Goal: Transaction & Acquisition: Purchase product/service

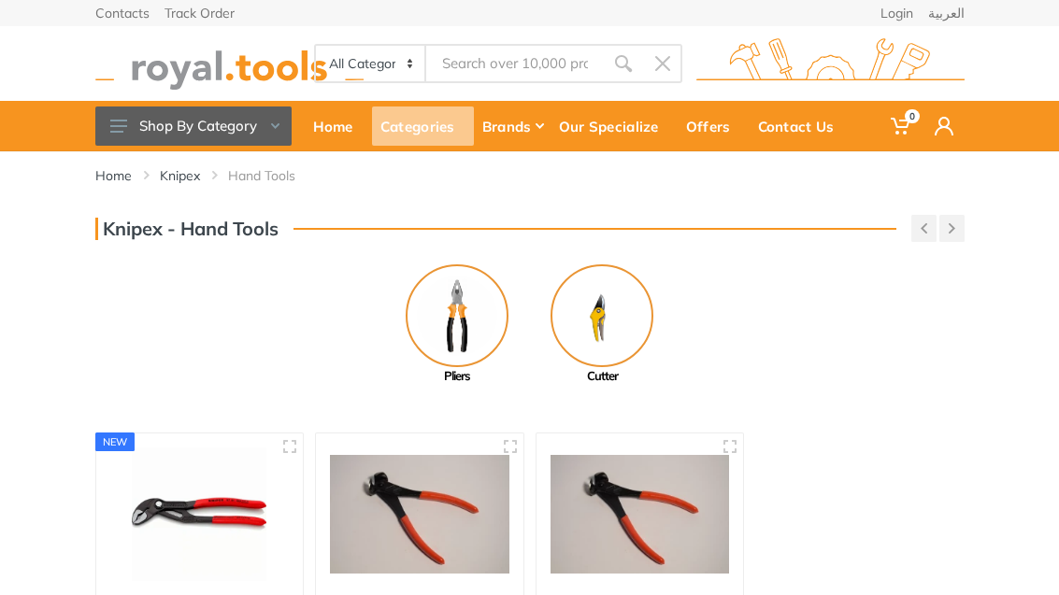
click at [412, 127] on div "Categories" at bounding box center [423, 126] width 102 height 39
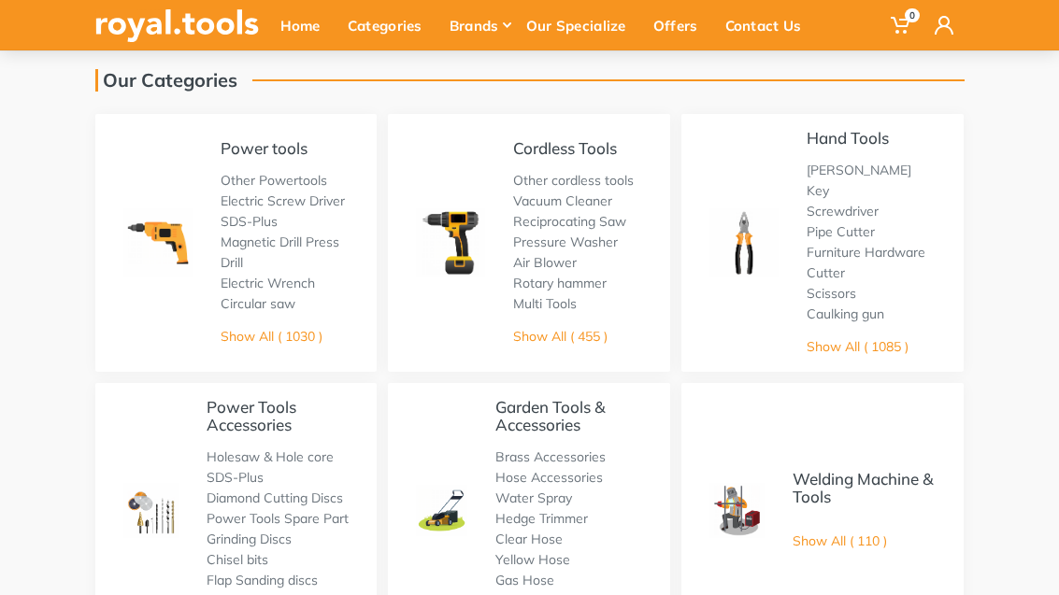
scroll to position [124, 0]
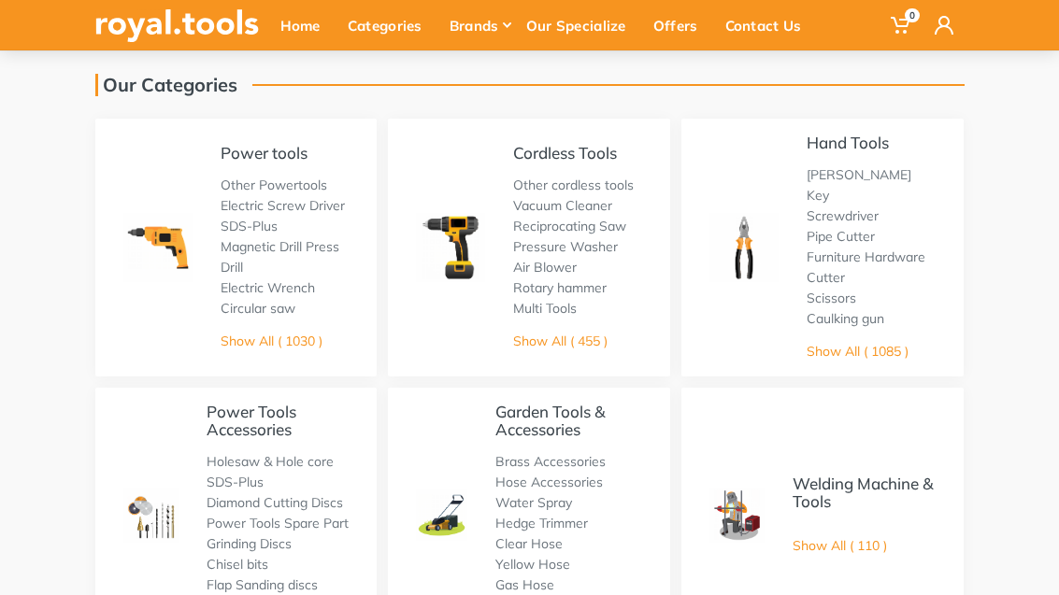
click at [497, 342] on div "Cordless Tools Other cordless tools Vacuum Cleaner Reciprocating Saw Pressure W…" at bounding box center [529, 248] width 282 height 258
click at [514, 333] on link "Show All ( 455 )" at bounding box center [560, 341] width 94 height 17
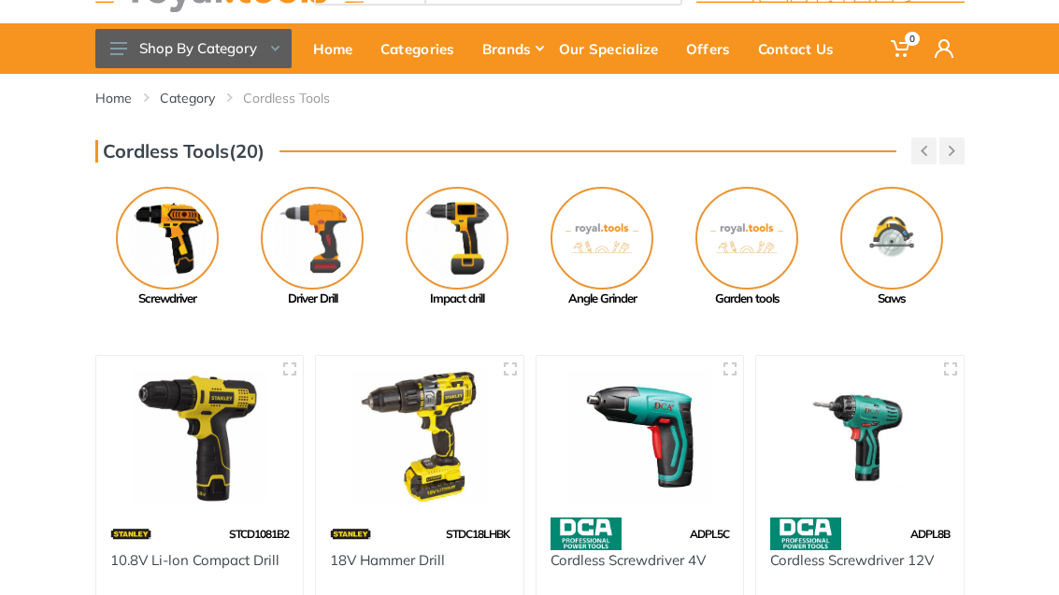
scroll to position [78, 0]
click at [170, 268] on img at bounding box center [167, 238] width 103 height 103
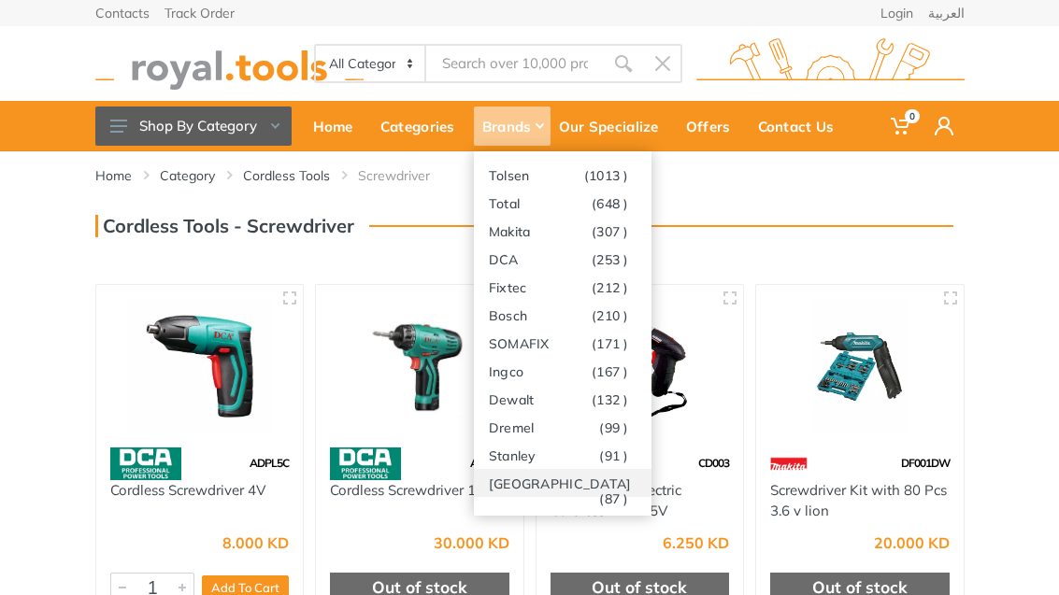
click at [550, 477] on link "Milwaukee (87 )" at bounding box center [563, 483] width 178 height 28
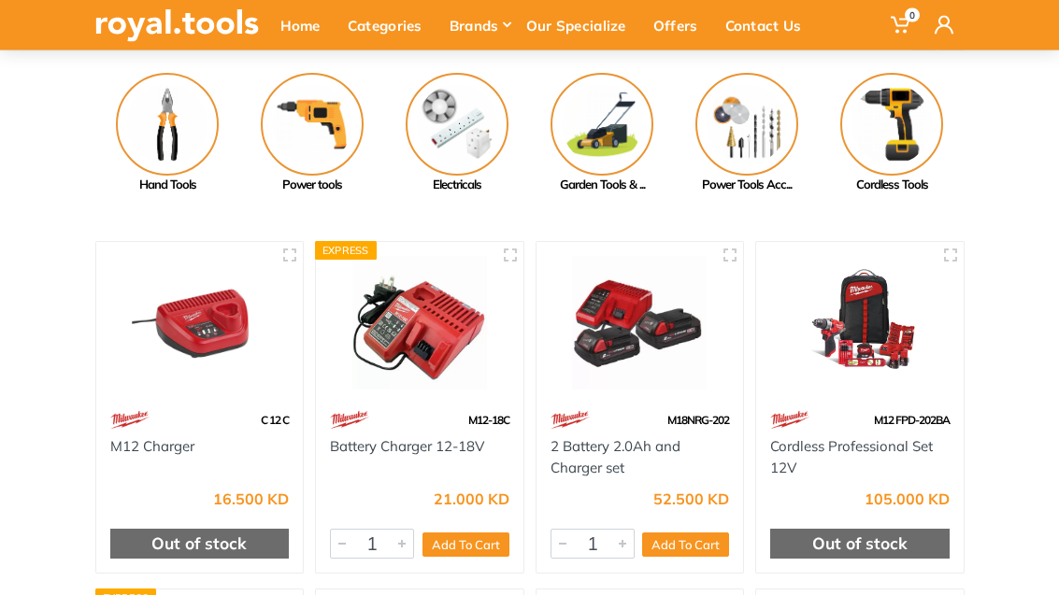
scroll to position [192, 0]
click at [301, 135] on img at bounding box center [312, 124] width 103 height 103
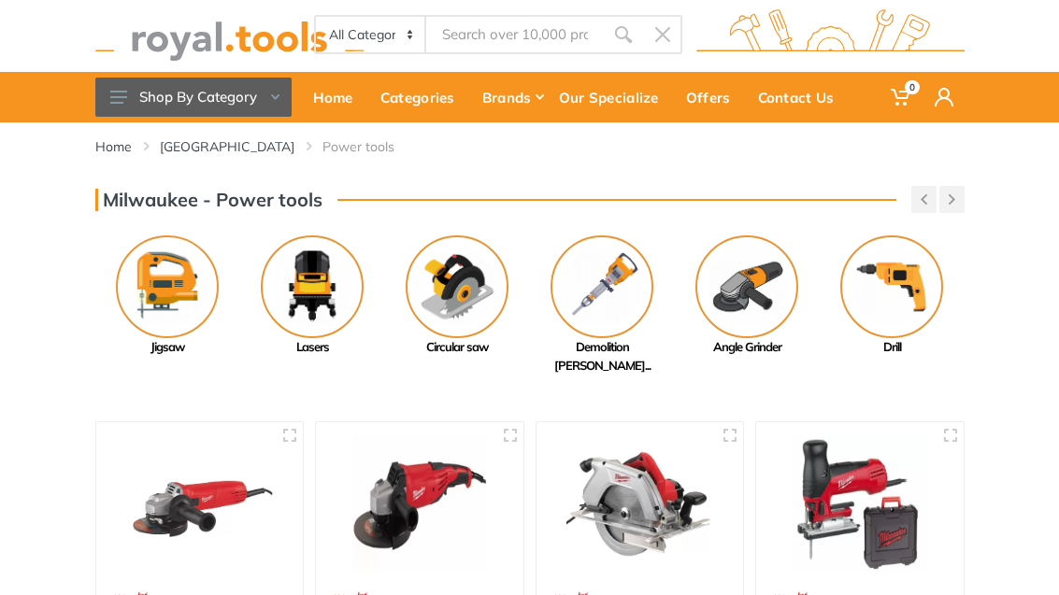
scroll to position [32, 0]
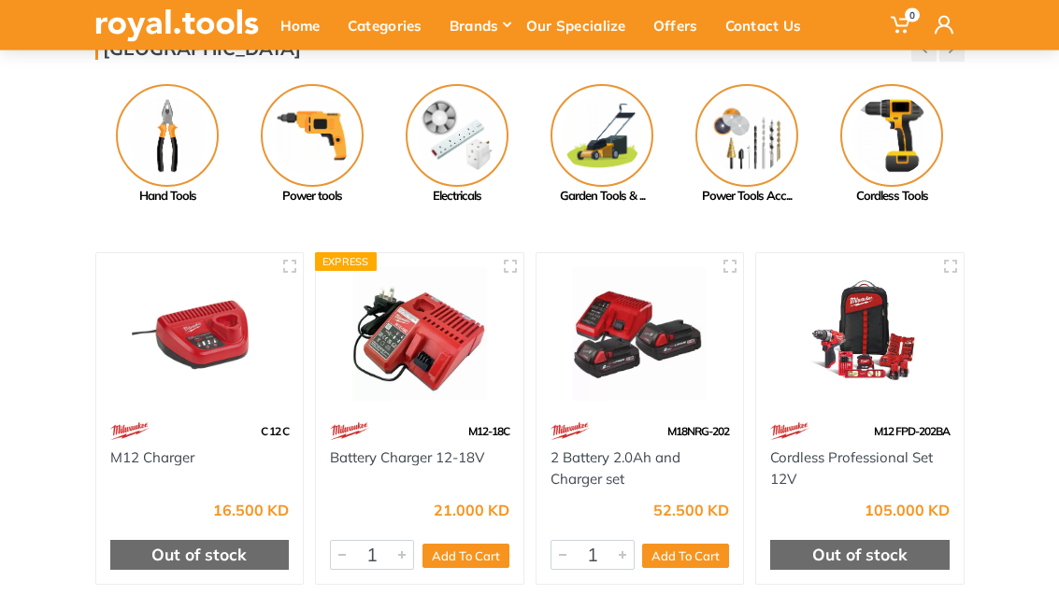
scroll to position [178, 0]
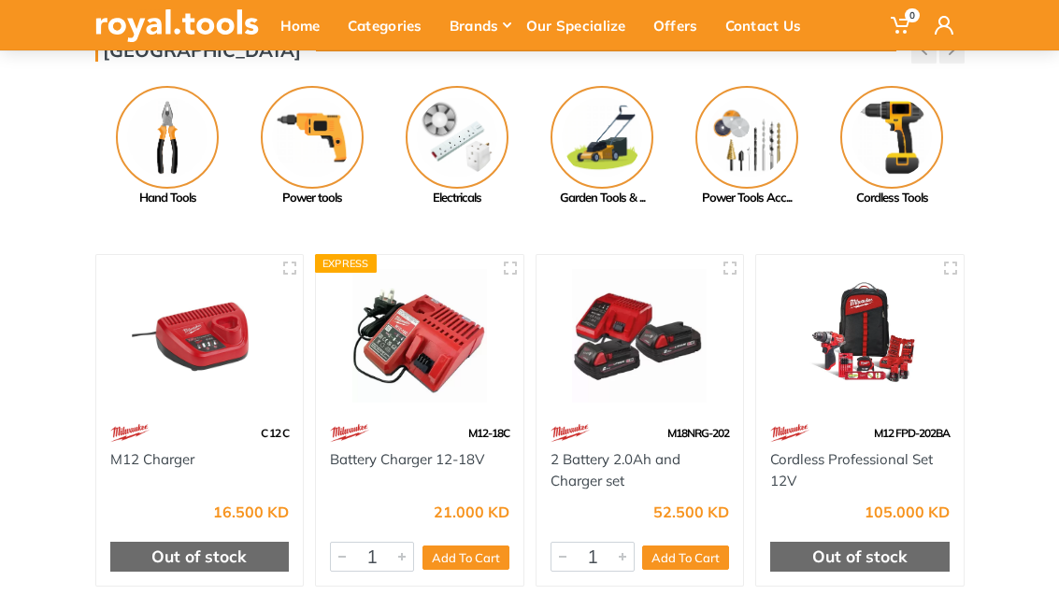
click at [909, 160] on img at bounding box center [891, 137] width 103 height 103
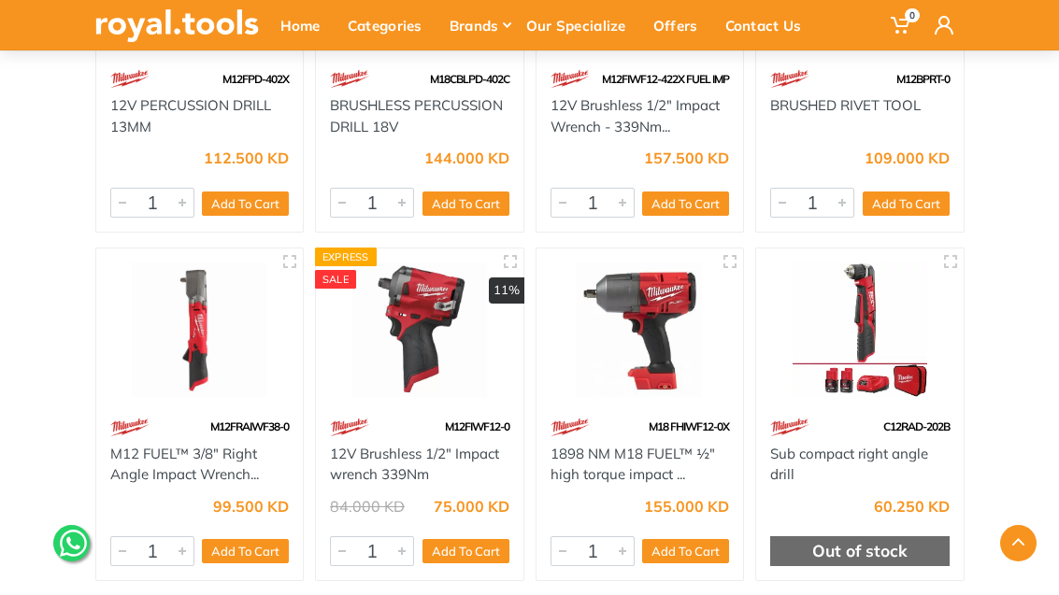
scroll to position [901, 0]
